Goal: Transaction & Acquisition: Purchase product/service

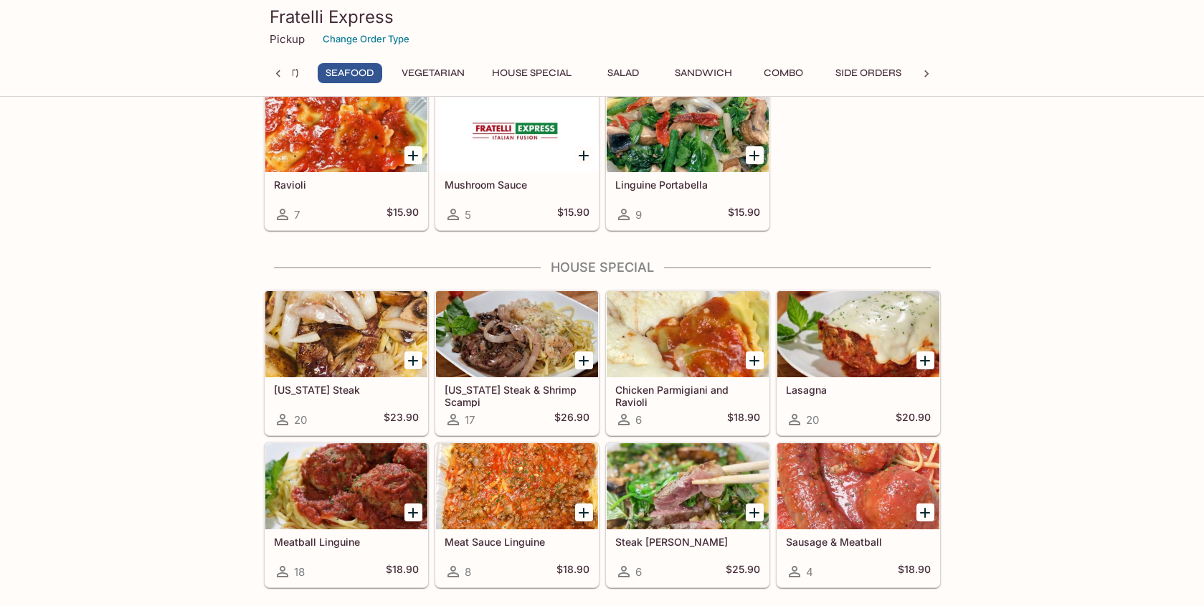
scroll to position [1253, 0]
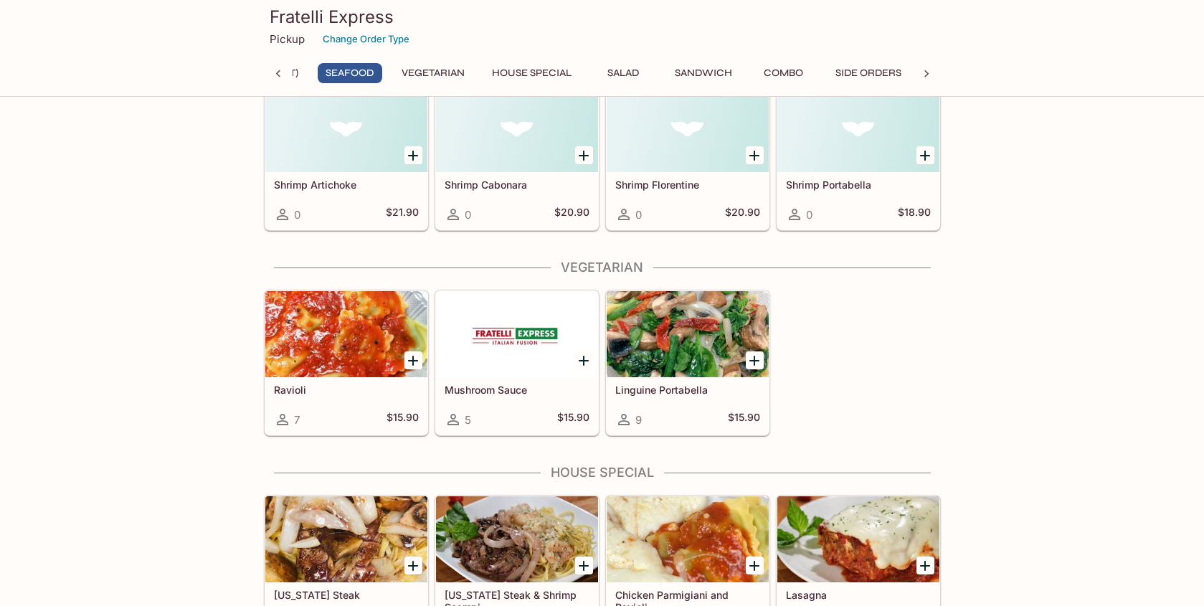
click at [305, 396] on div "Ravioli 7 $15.90" at bounding box center [346, 405] width 162 height 57
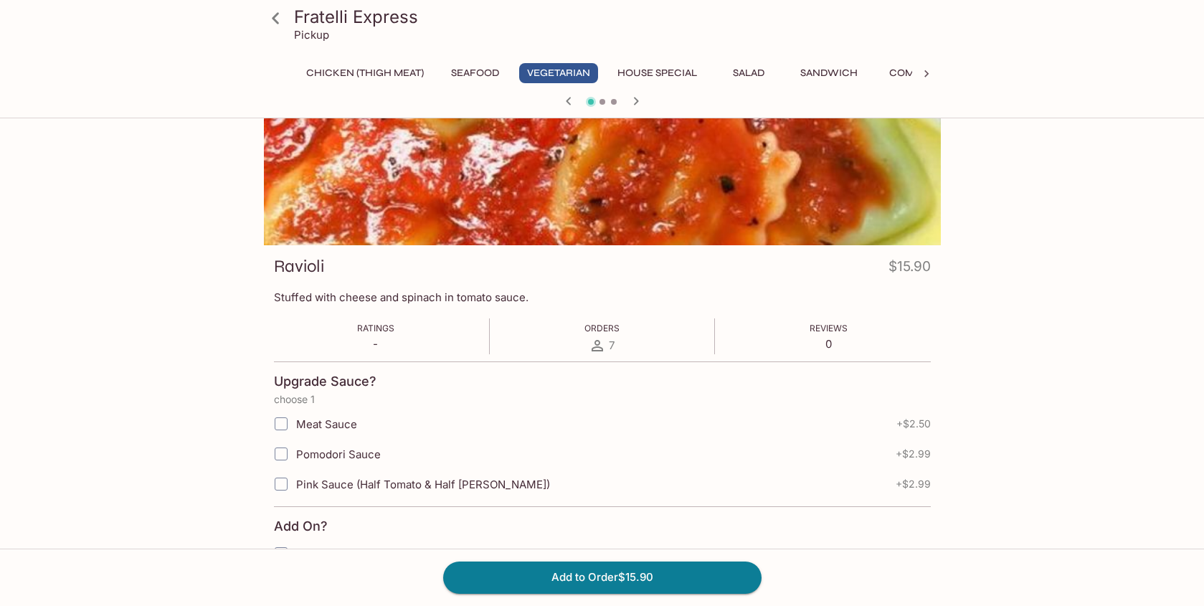
scroll to position [172, 0]
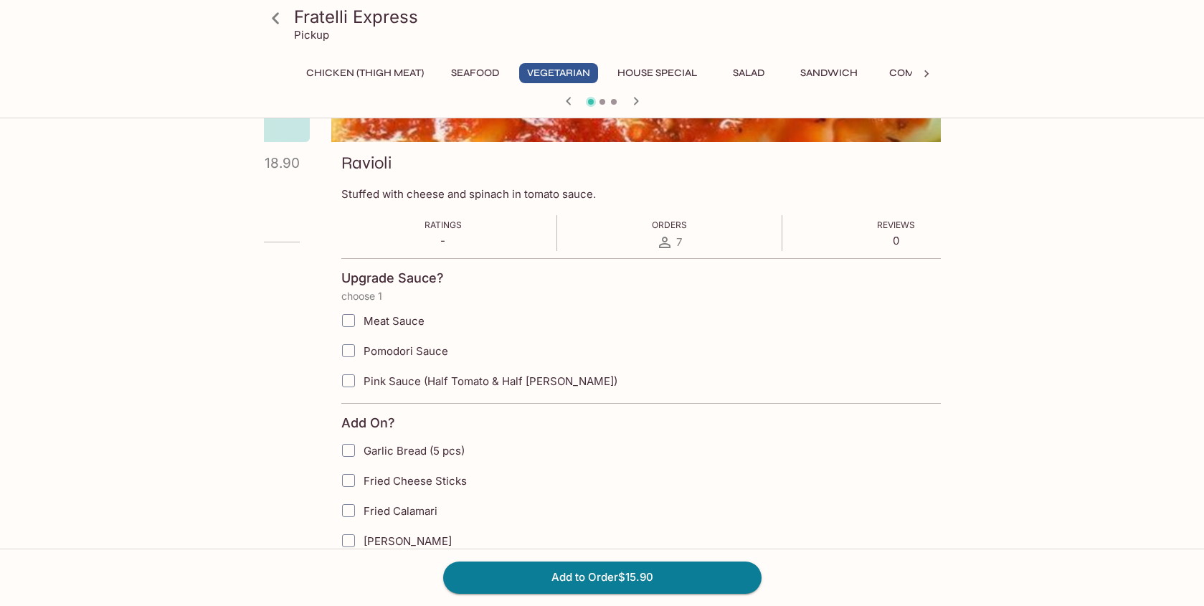
click at [365, 356] on span "Pomodori Sauce" at bounding box center [405, 351] width 85 height 14
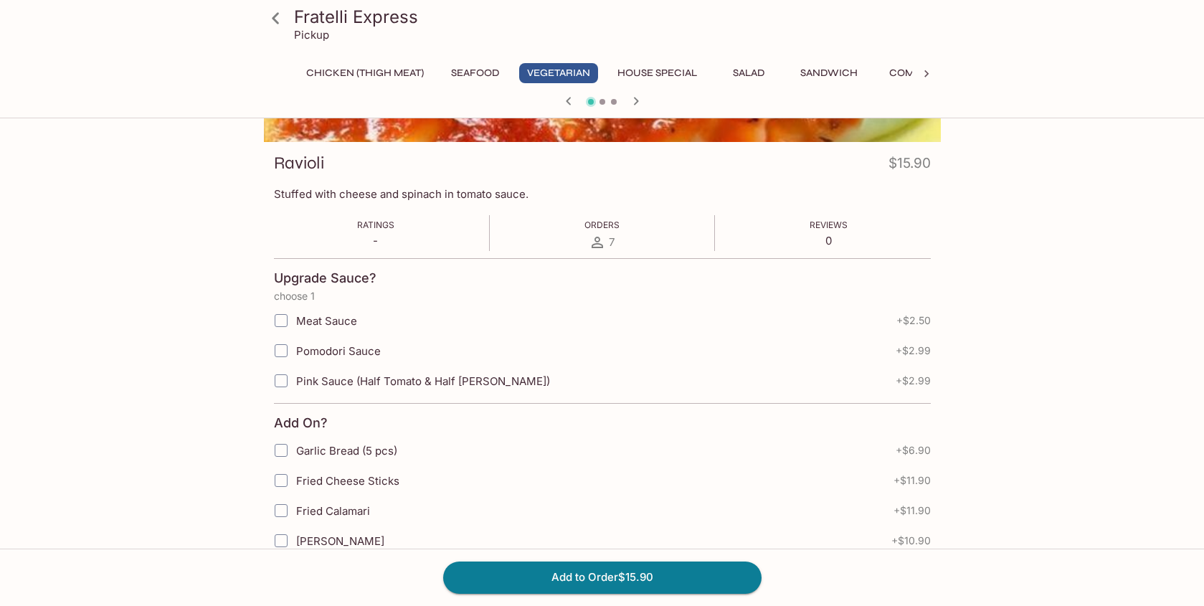
click at [364, 348] on span "Pomodori Sauce" at bounding box center [338, 351] width 85 height 14
click at [295, 348] on input "Pomodori Sauce" at bounding box center [281, 350] width 29 height 29
click at [364, 348] on span "Pomodori Sauce" at bounding box center [338, 351] width 85 height 14
click at [295, 348] on input "Pomodori Sauce" at bounding box center [281, 350] width 29 height 29
checkbox input "false"
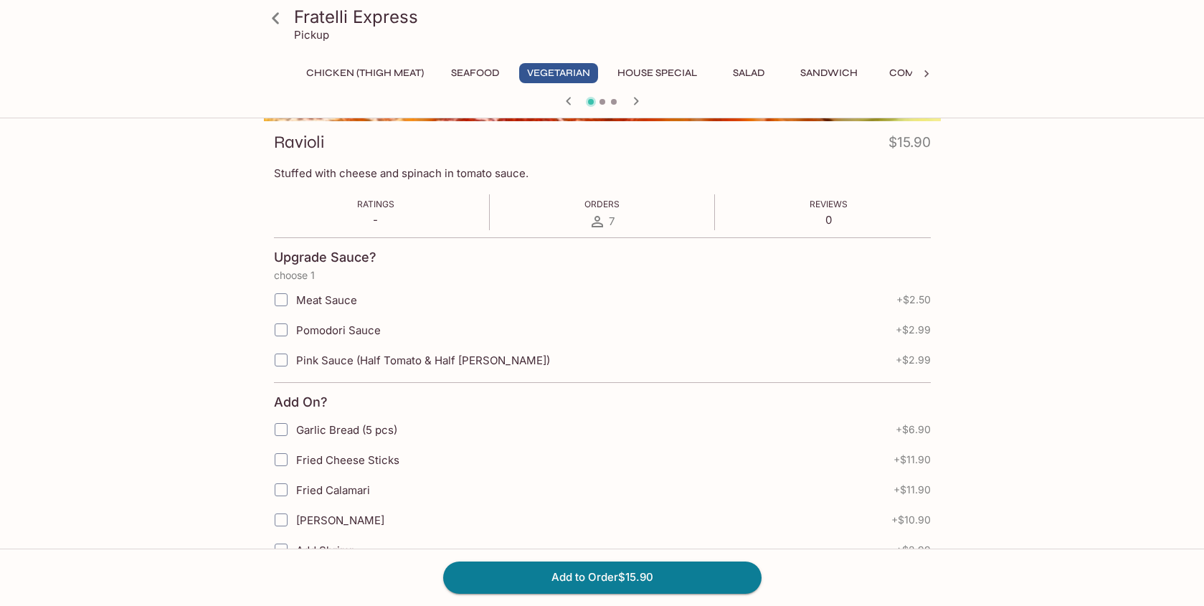
scroll to position [174, 0]
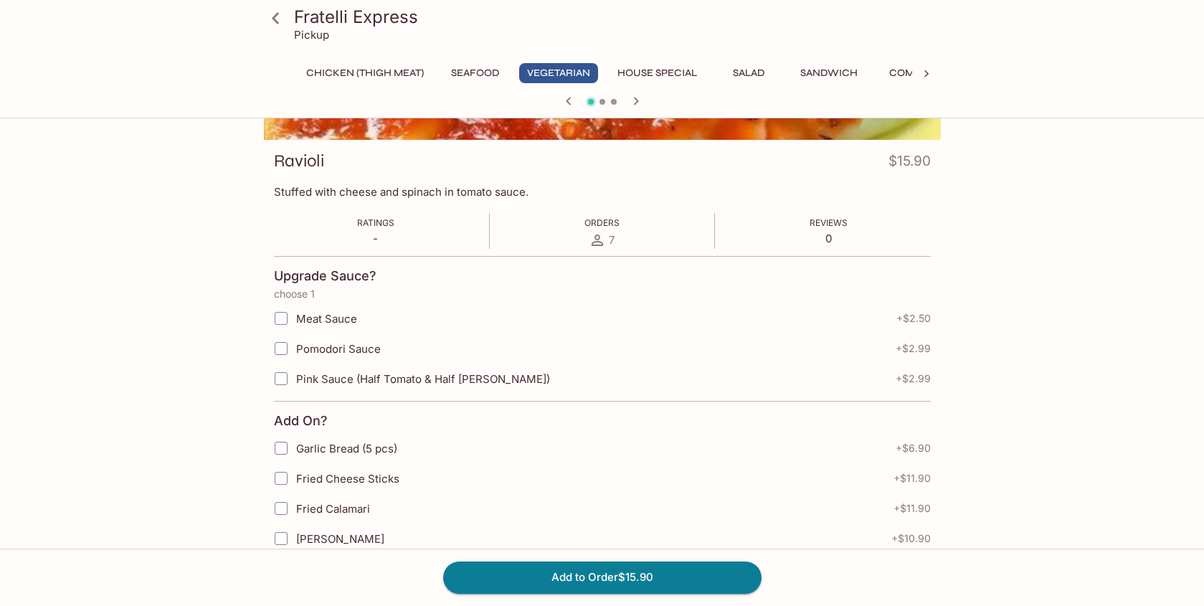
click at [464, 69] on button "Seafood" at bounding box center [475, 73] width 65 height 20
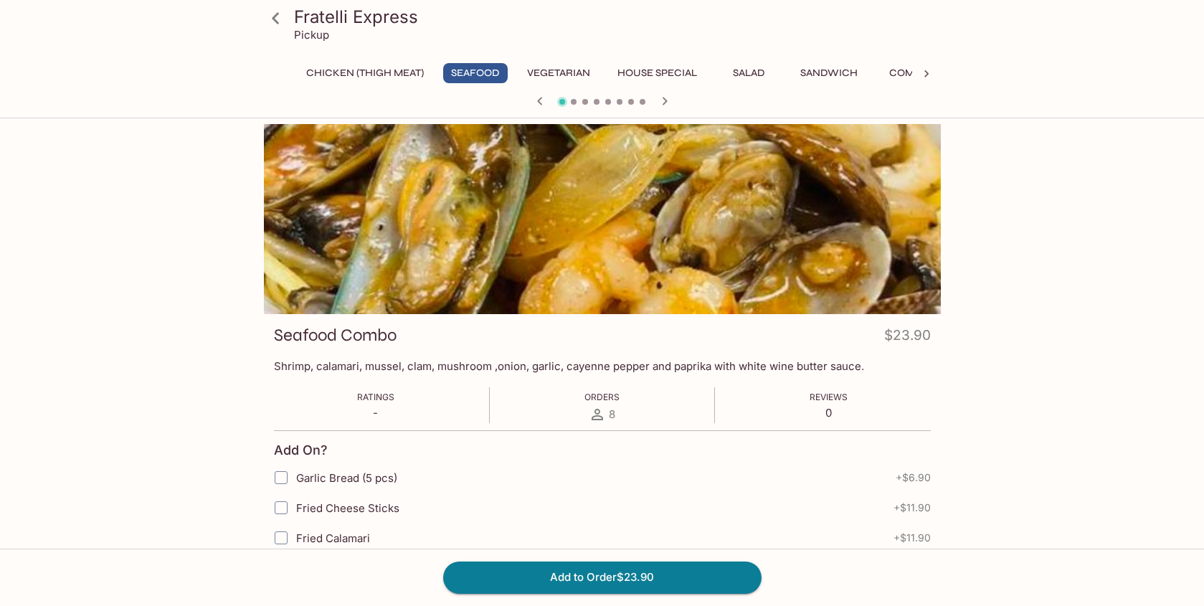
scroll to position [0, 0]
click at [656, 75] on button "House Special" at bounding box center [656, 73] width 95 height 20
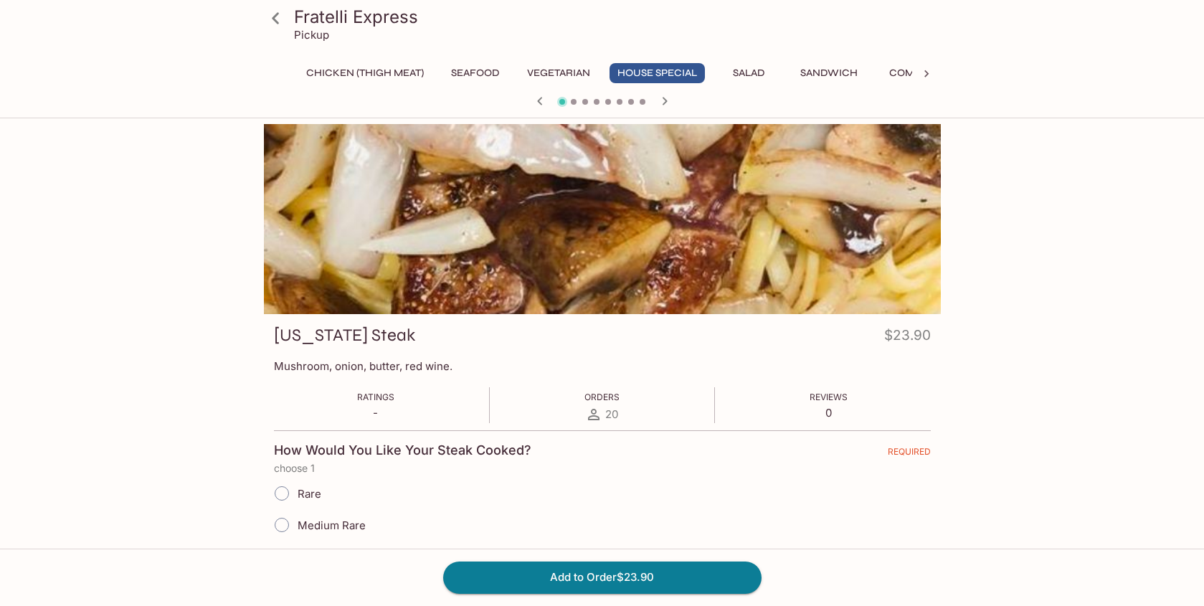
click at [899, 75] on button "Combo" at bounding box center [909, 73] width 65 height 20
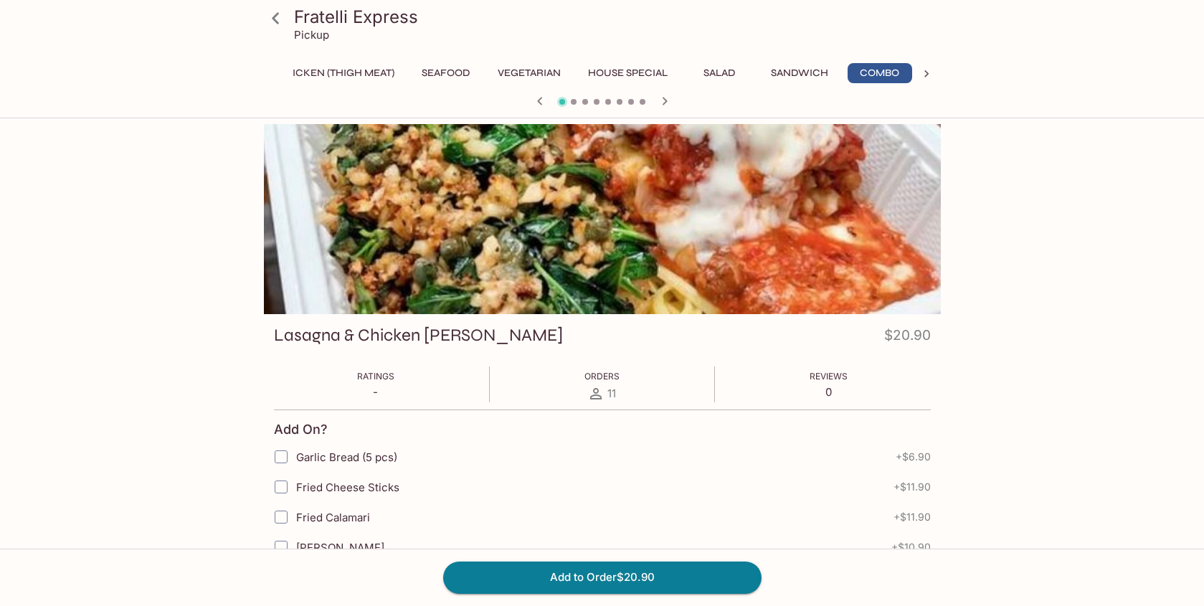
scroll to position [0, 32]
